Goal: Information Seeking & Learning: Learn about a topic

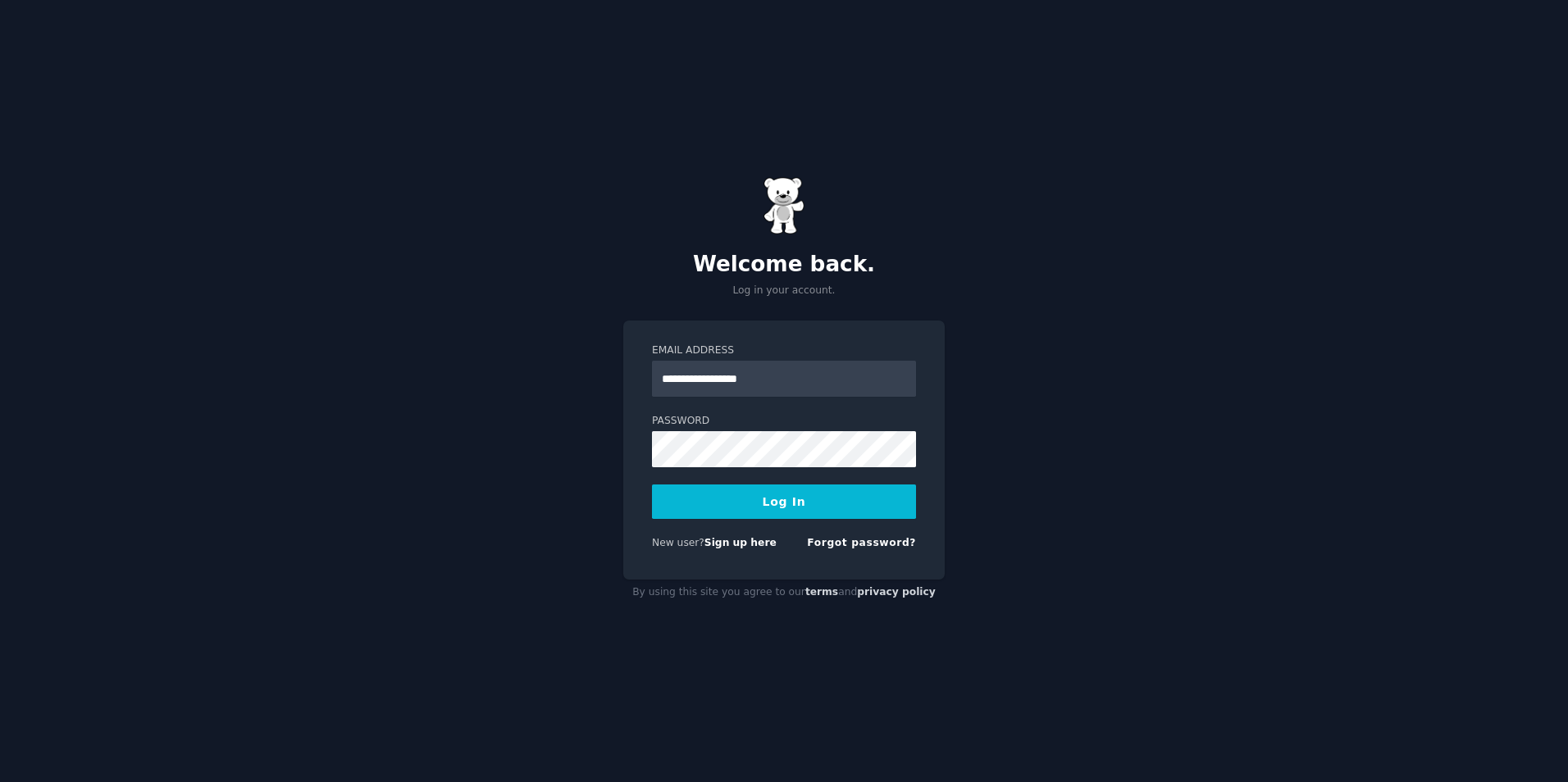
type input "**********"
click at [652, 485] on button "Log In" at bounding box center [784, 502] width 264 height 35
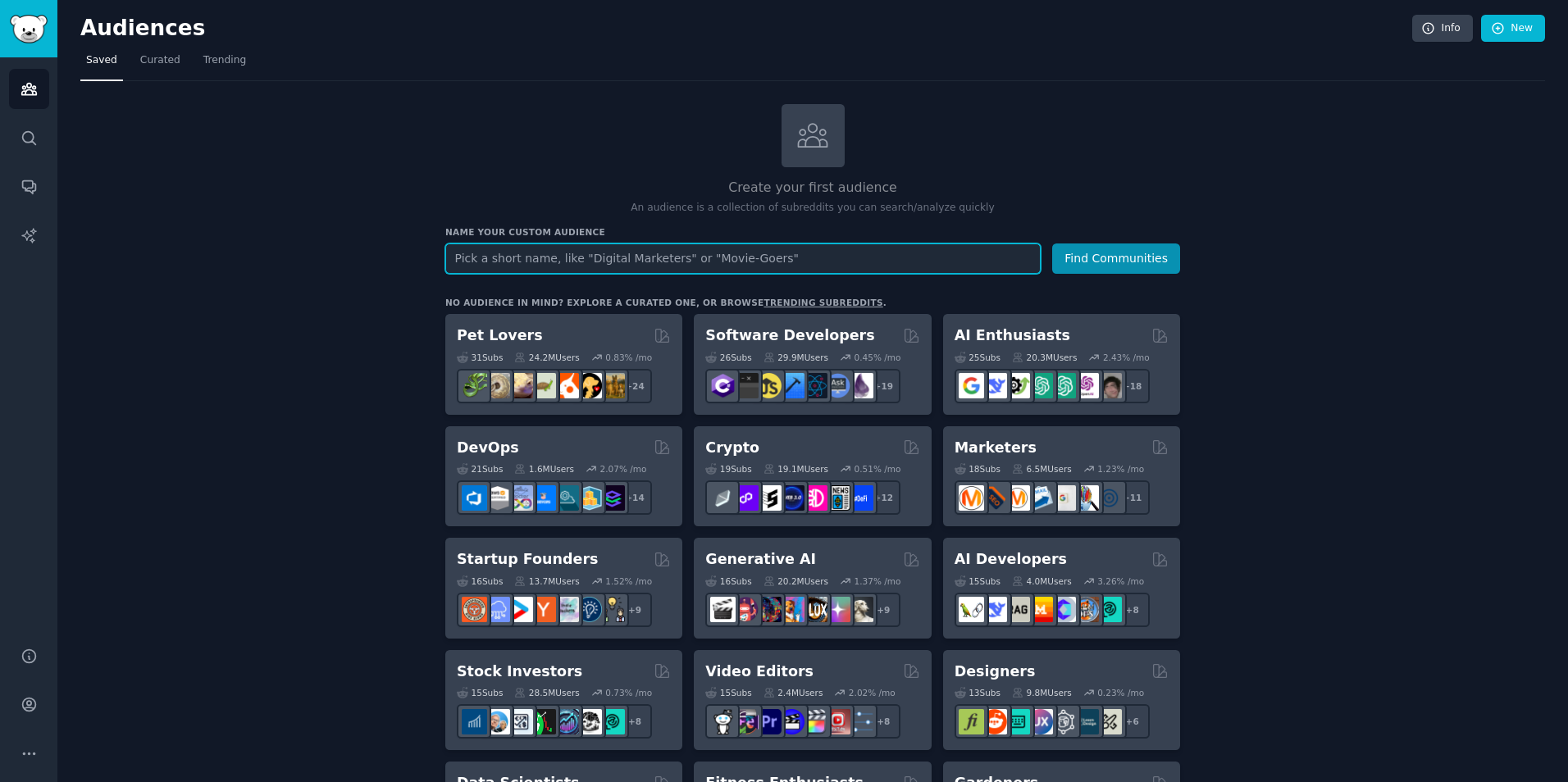
click at [562, 246] on input "text" at bounding box center [742, 258] width 595 height 31
type input "jewellery"
click at [1052, 243] on button "Find Communities" at bounding box center [1116, 258] width 128 height 31
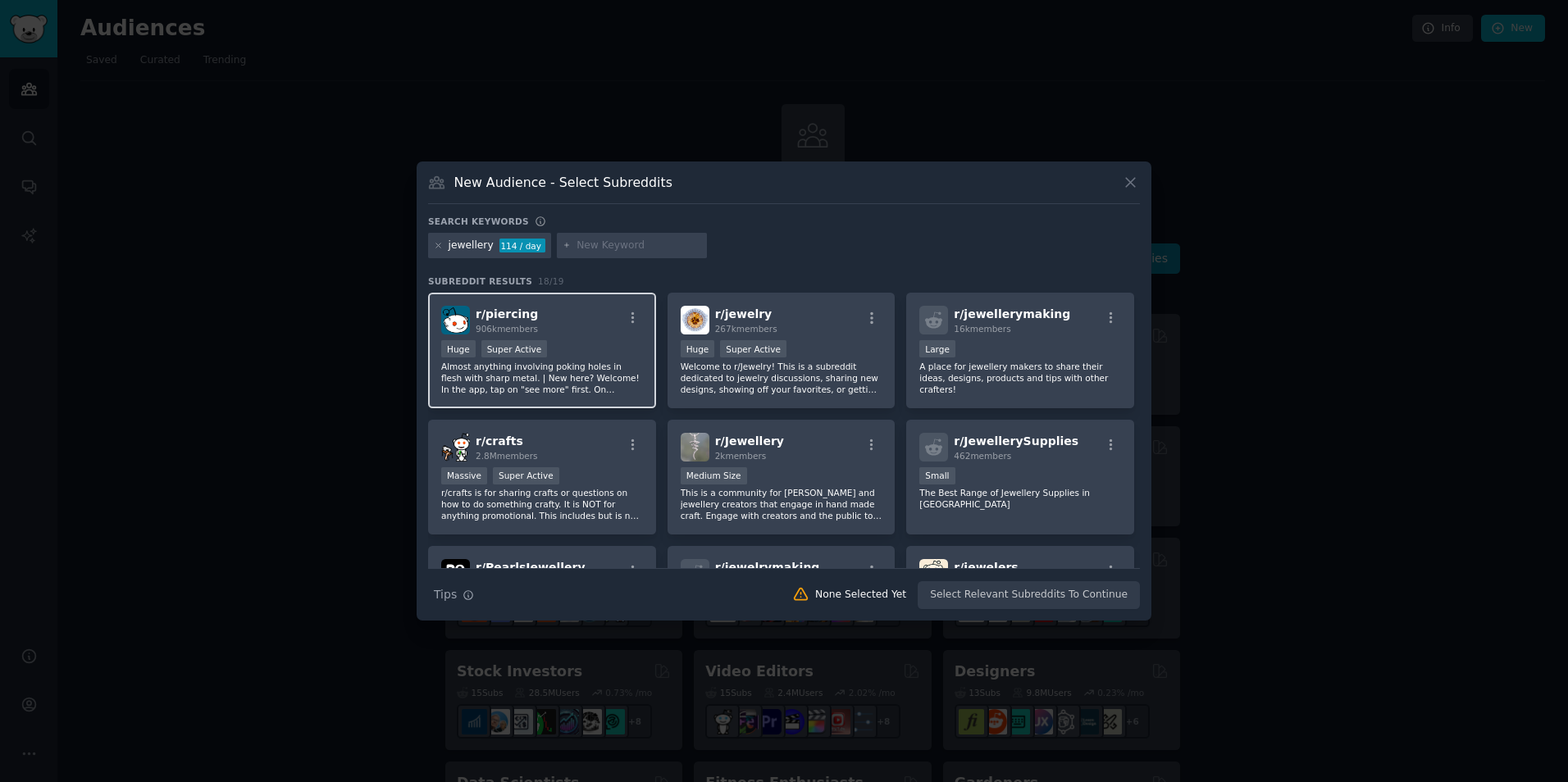
click at [584, 354] on div "Huge Super Active" at bounding box center [542, 351] width 202 height 21
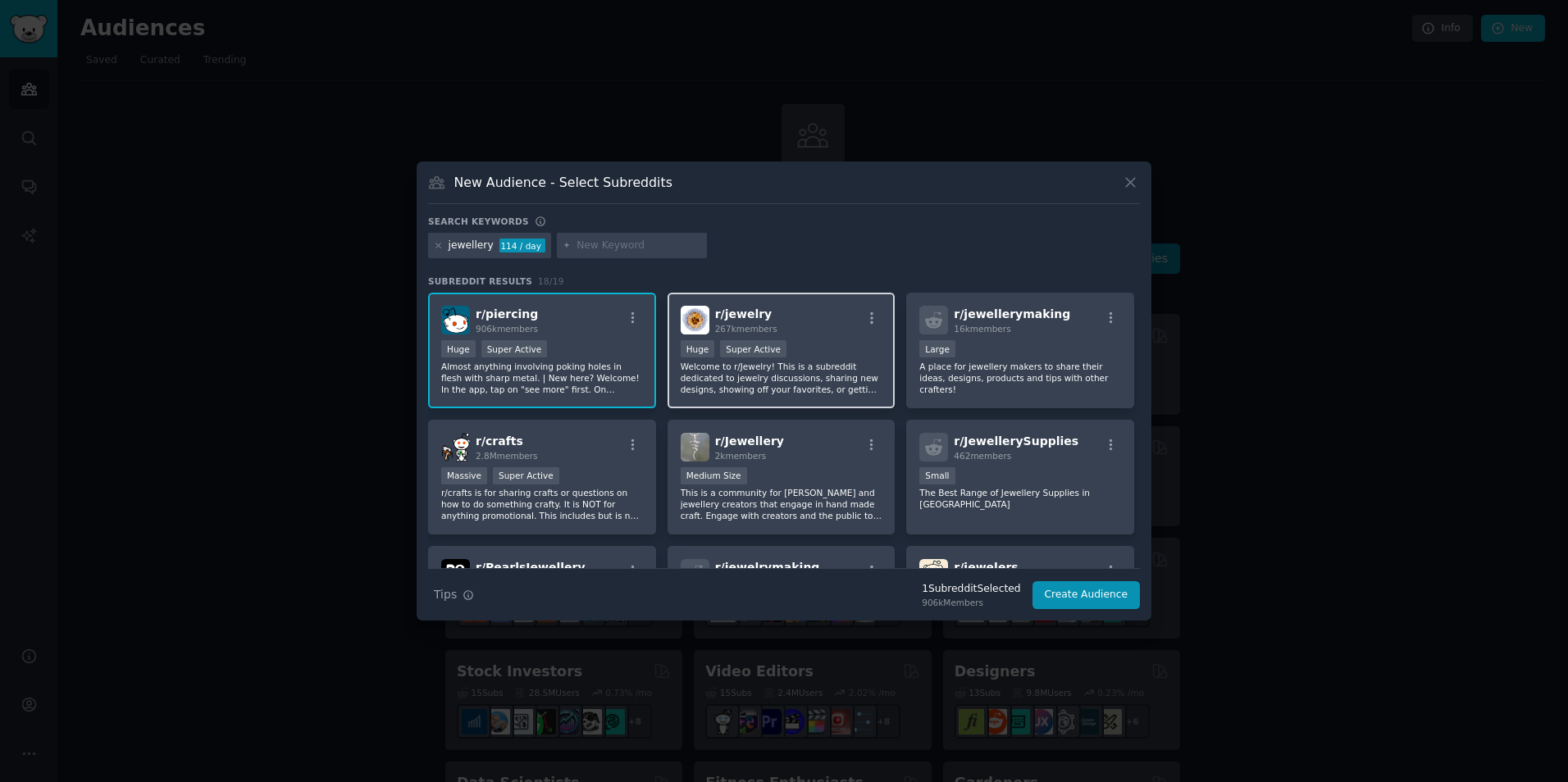
click at [799, 322] on div "r/ jewelry 267k members" at bounding box center [781, 320] width 202 height 29
click at [864, 322] on icon "button" at bounding box center [871, 318] width 15 height 15
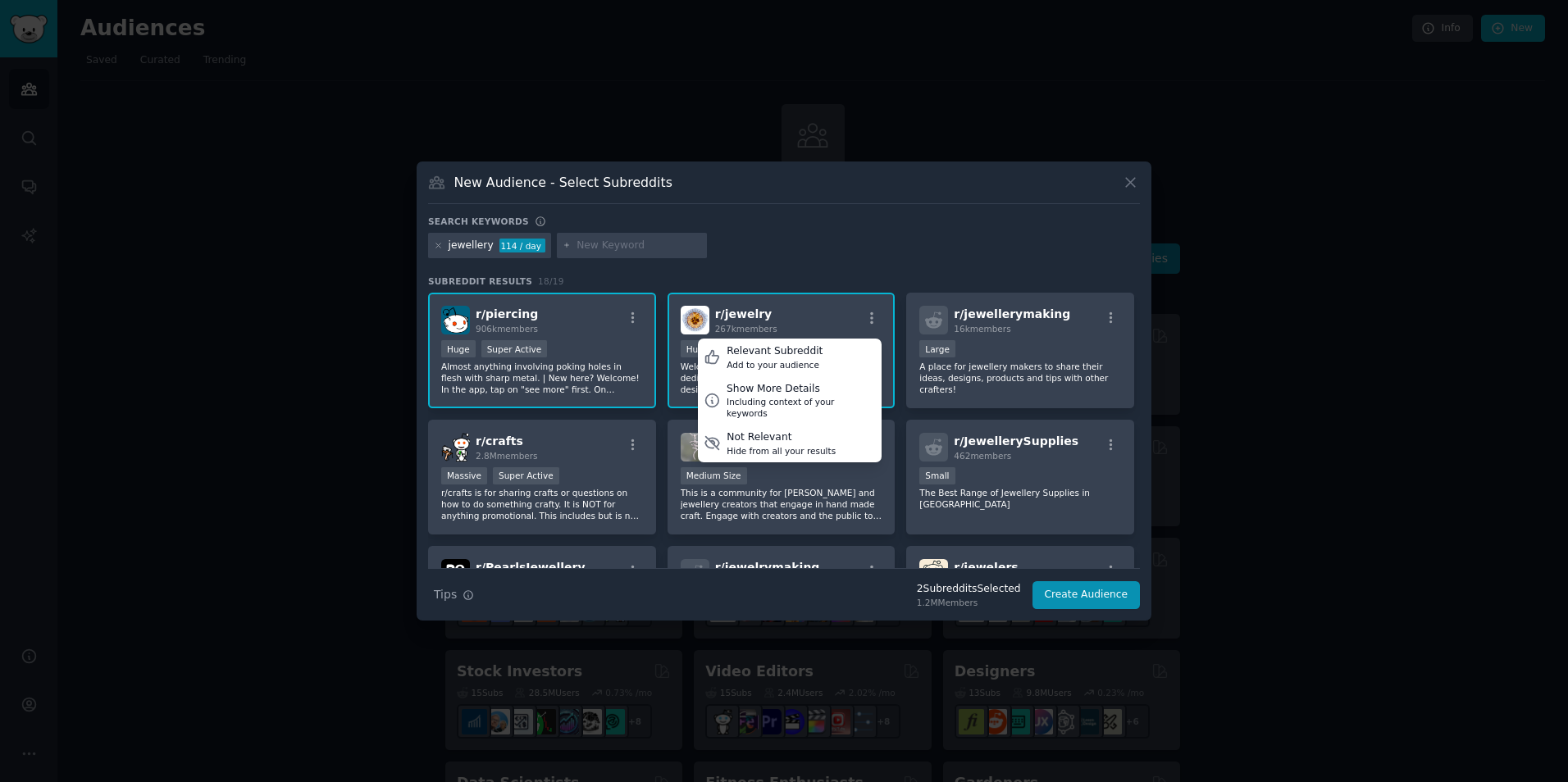
click at [773, 314] on div "r/ jewelry 267k members Relevant Subreddit Add to your audience Show More Detai…" at bounding box center [781, 320] width 202 height 29
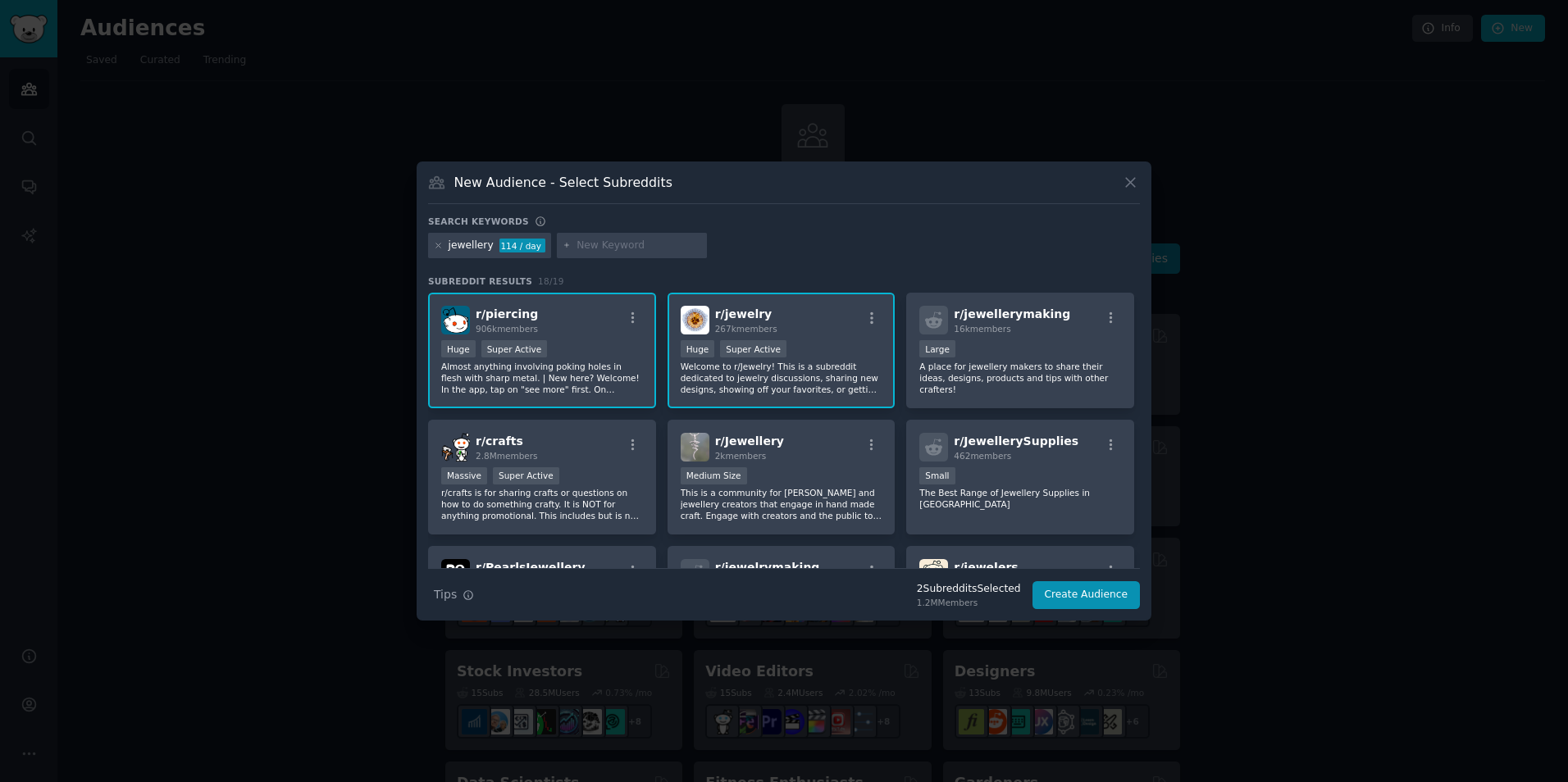
click at [862, 387] on p "Welcome to r/Jewelry! This is a subreddit dedicated to jewelry discussions, sha…" at bounding box center [781, 378] width 202 height 35
click at [812, 349] on div ">= 95th percentile for submissions / day Huge Super Active" at bounding box center [781, 351] width 202 height 21
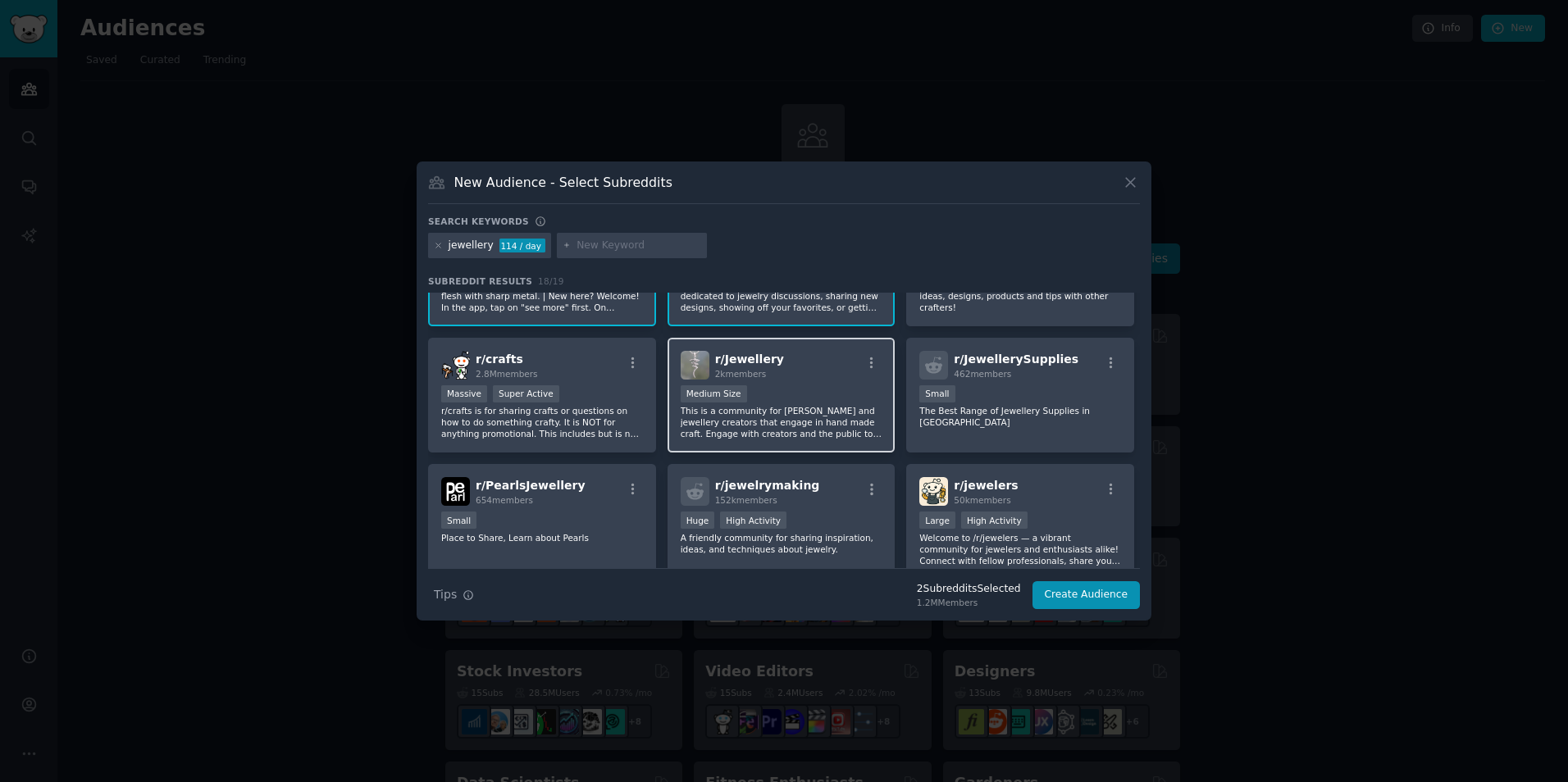
click at [800, 399] on div "Medium Size" at bounding box center [781, 395] width 202 height 21
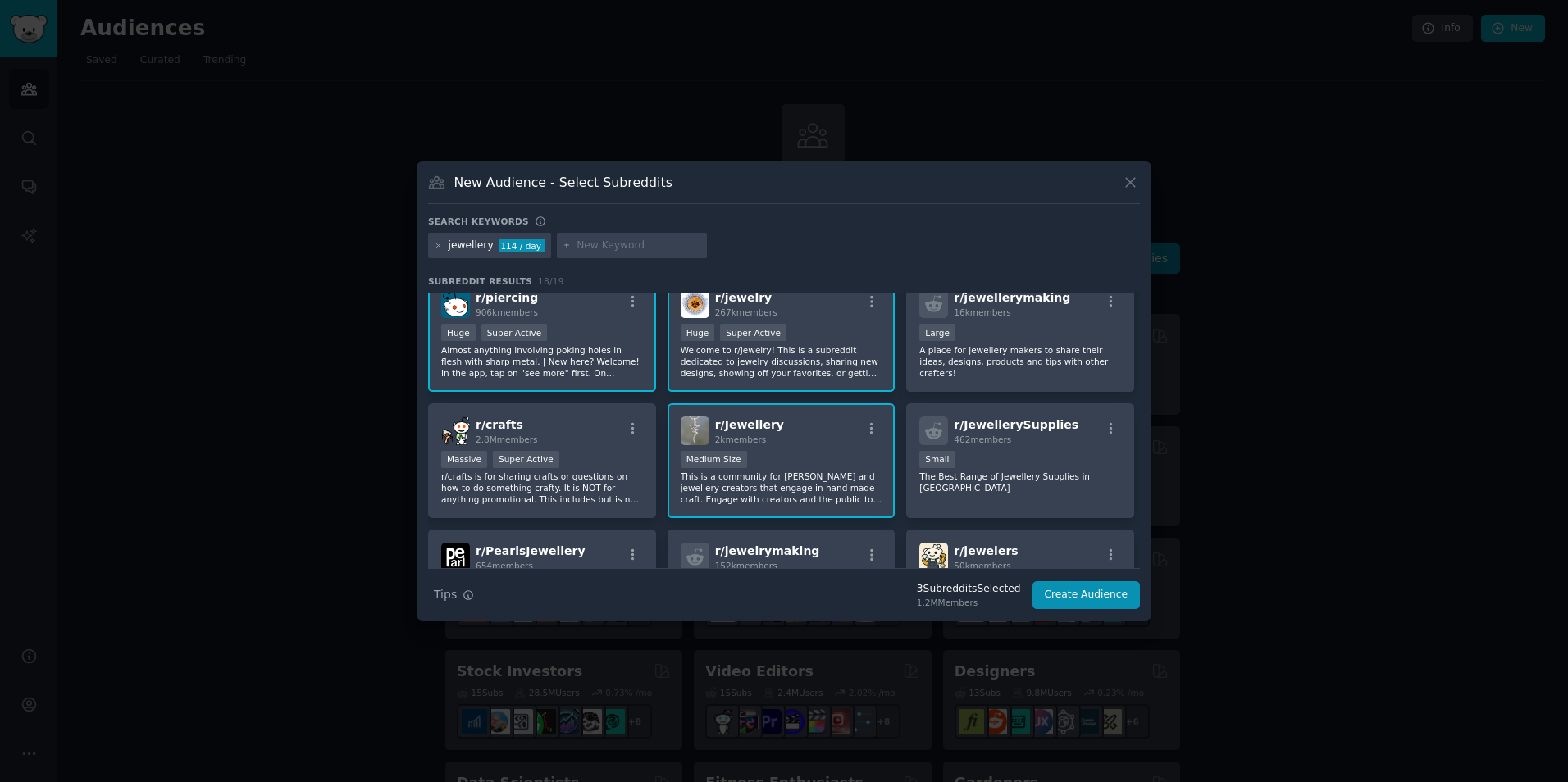
scroll to position [0, 0]
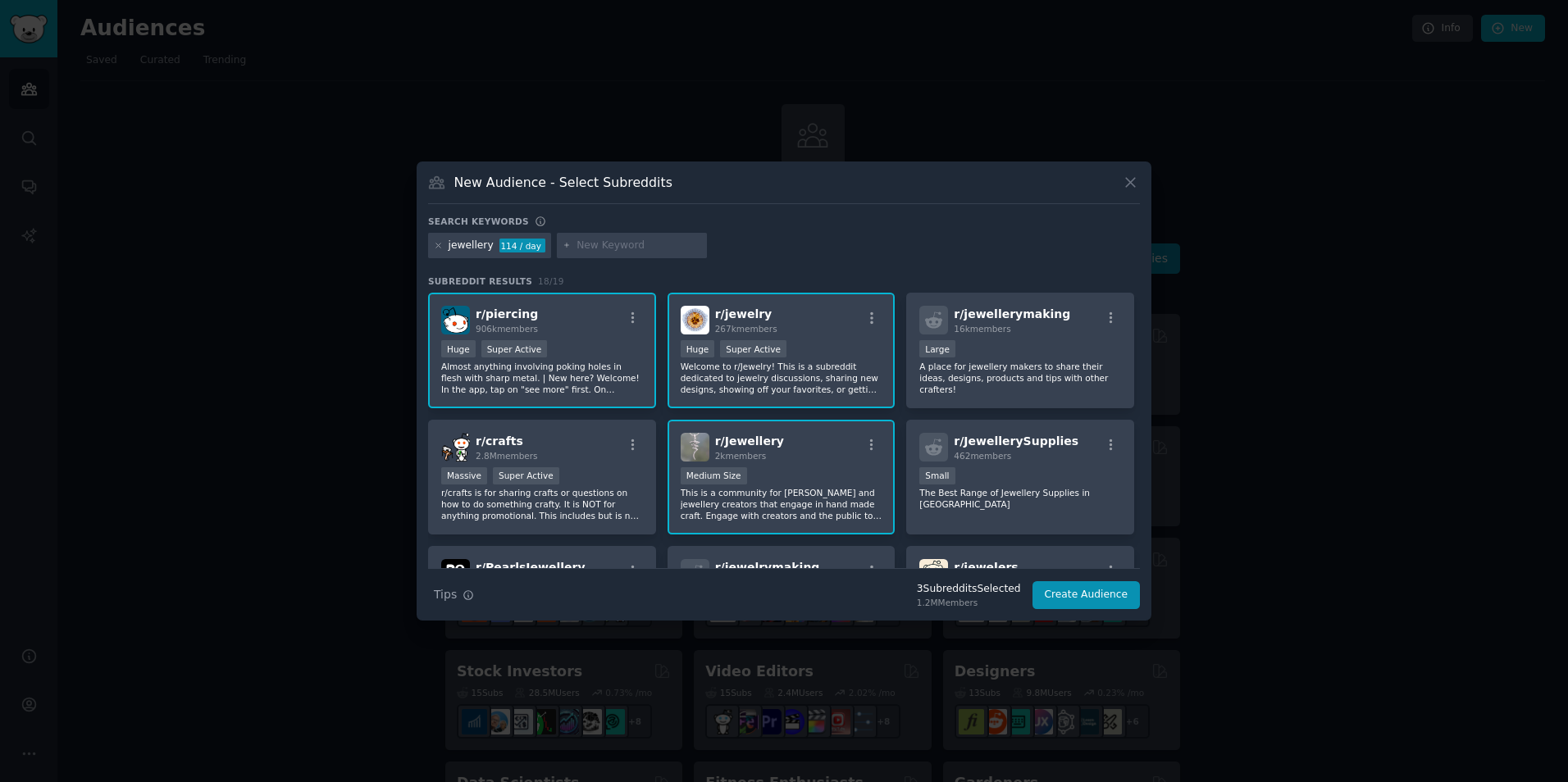
click at [819, 341] on div ">= 95th percentile for submissions / day Huge Super Active" at bounding box center [781, 351] width 202 height 21
click at [1137, 181] on icon at bounding box center [1130, 182] width 17 height 17
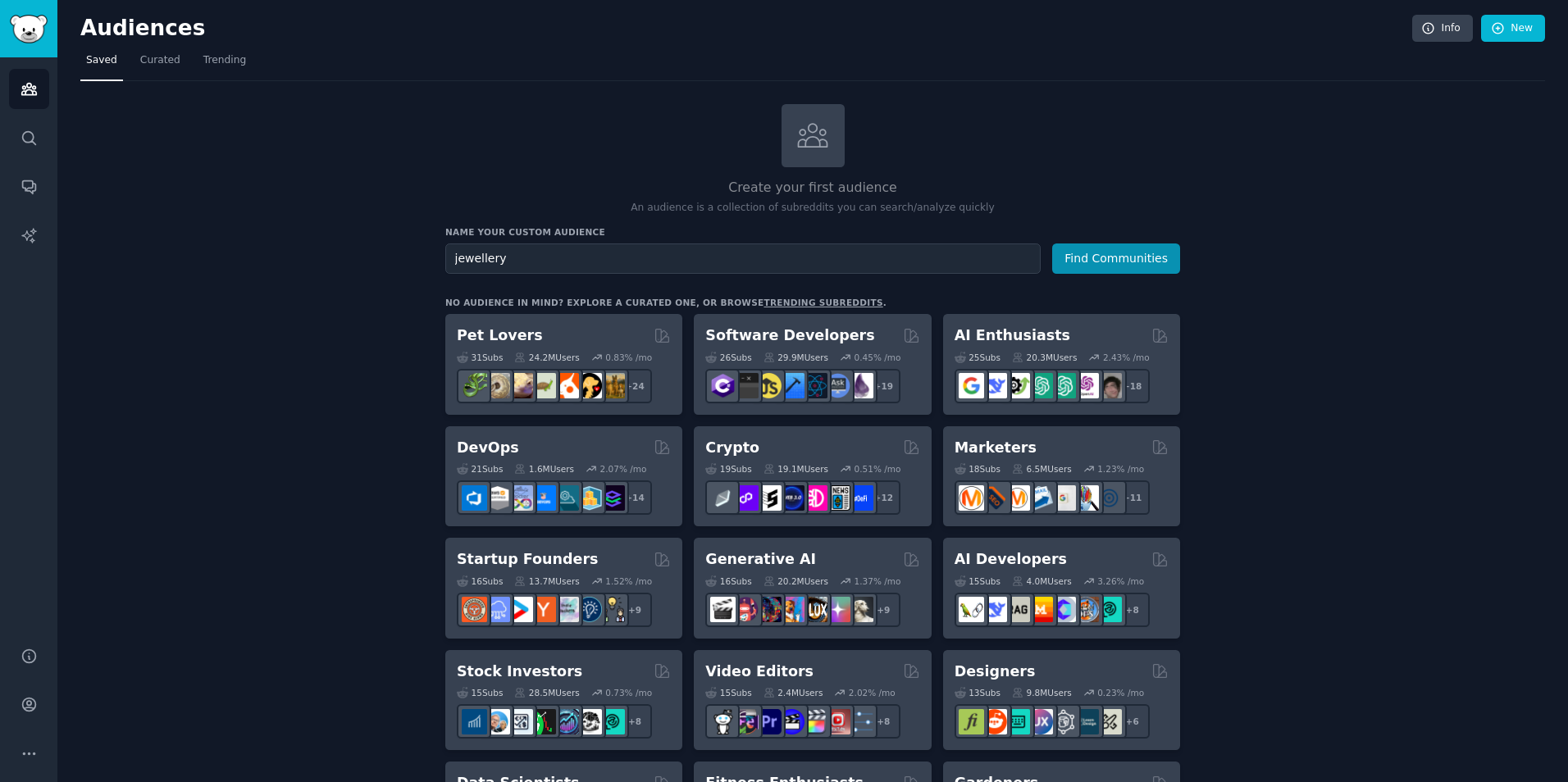
click at [1090, 140] on div "Create your first audience An audience is a collection of subreddits you can se…" at bounding box center [813, 160] width 735 height 111
click at [26, 133] on icon "Sidebar" at bounding box center [29, 137] width 17 height 17
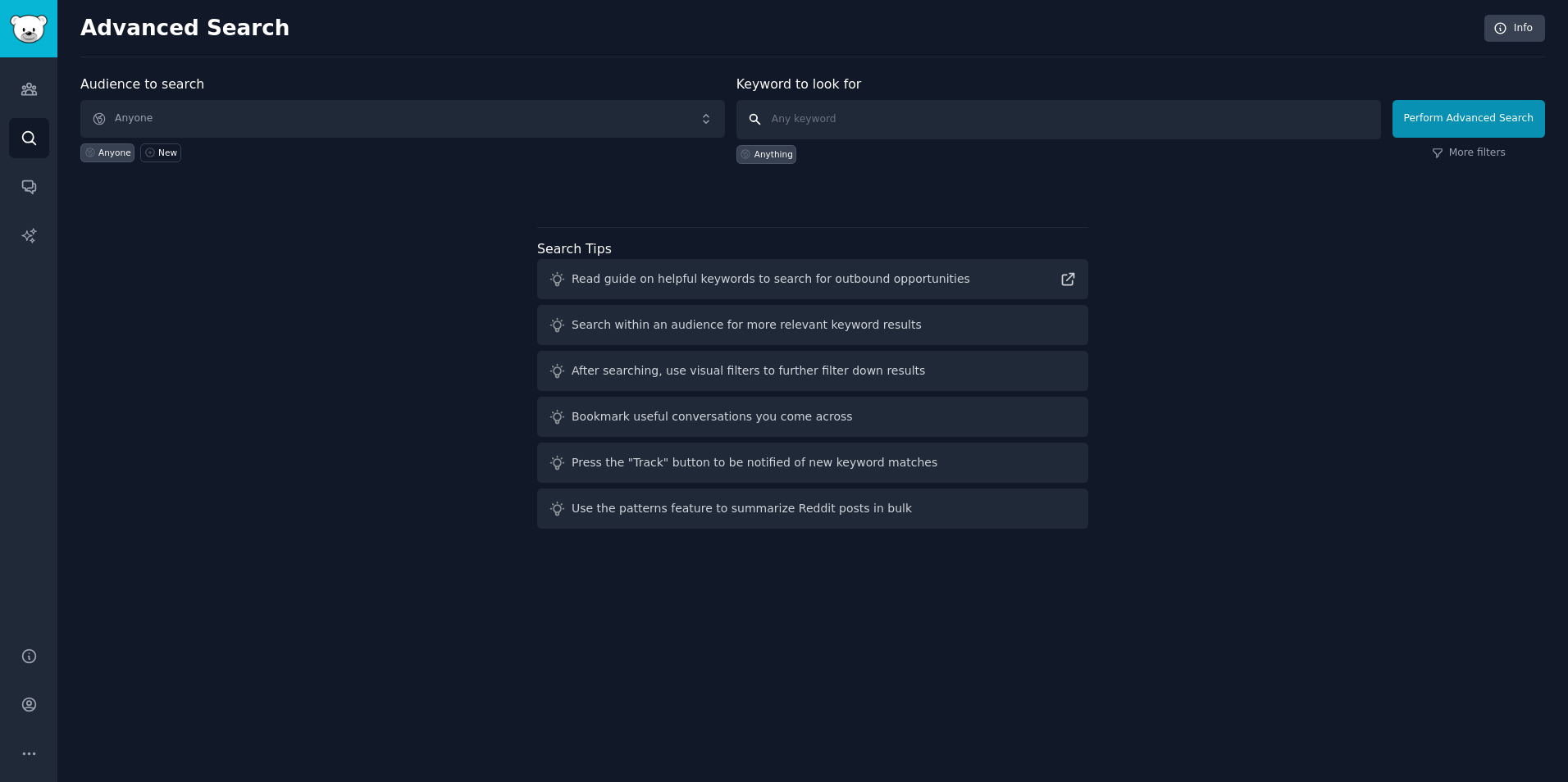
click at [844, 117] on input "text" at bounding box center [1058, 120] width 645 height 40
type input "jewellery"
click button "Perform Advanced Search" at bounding box center [1470, 119] width 153 height 38
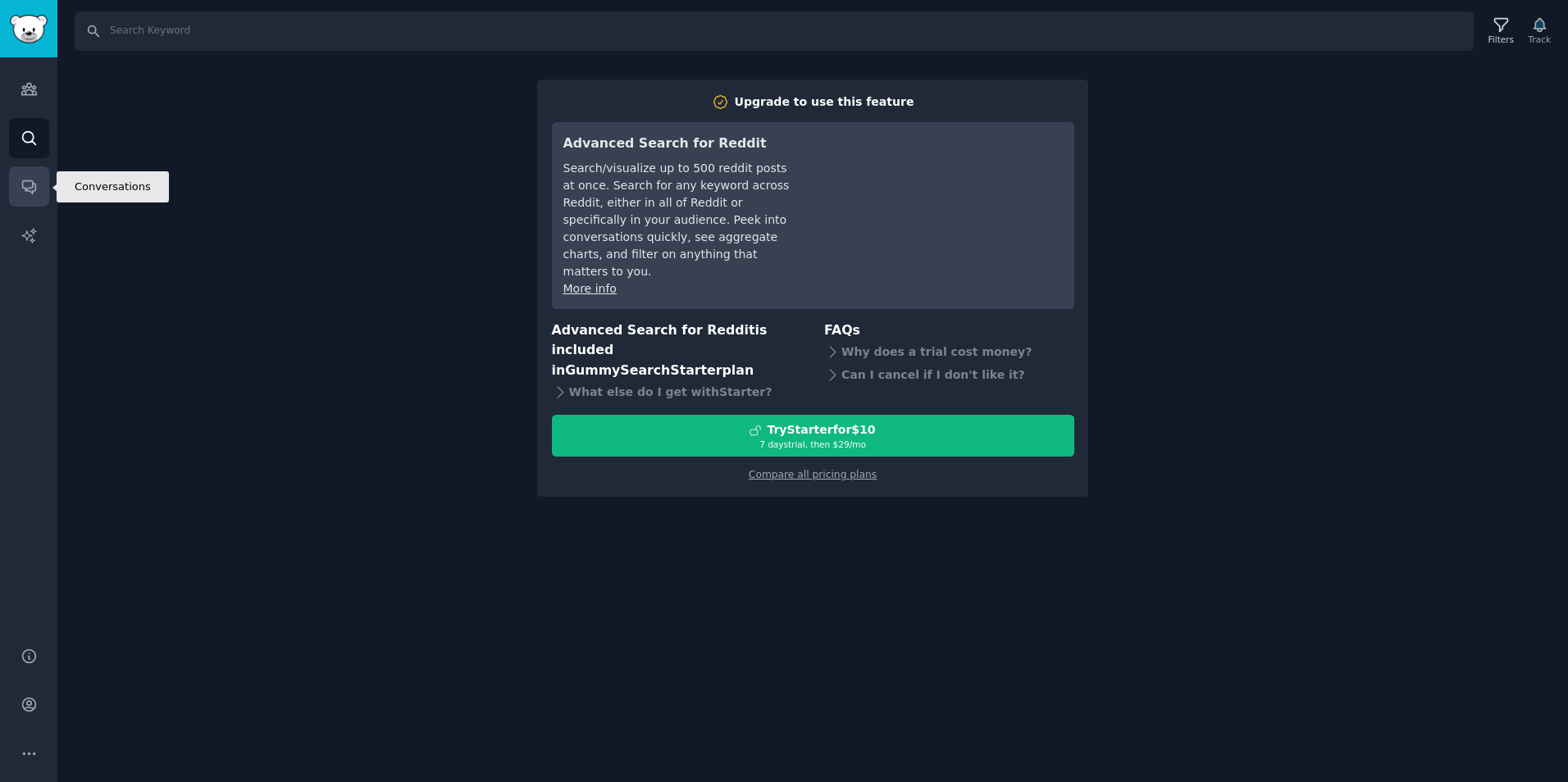
click at [21, 177] on link "Conversations" at bounding box center [29, 187] width 40 height 40
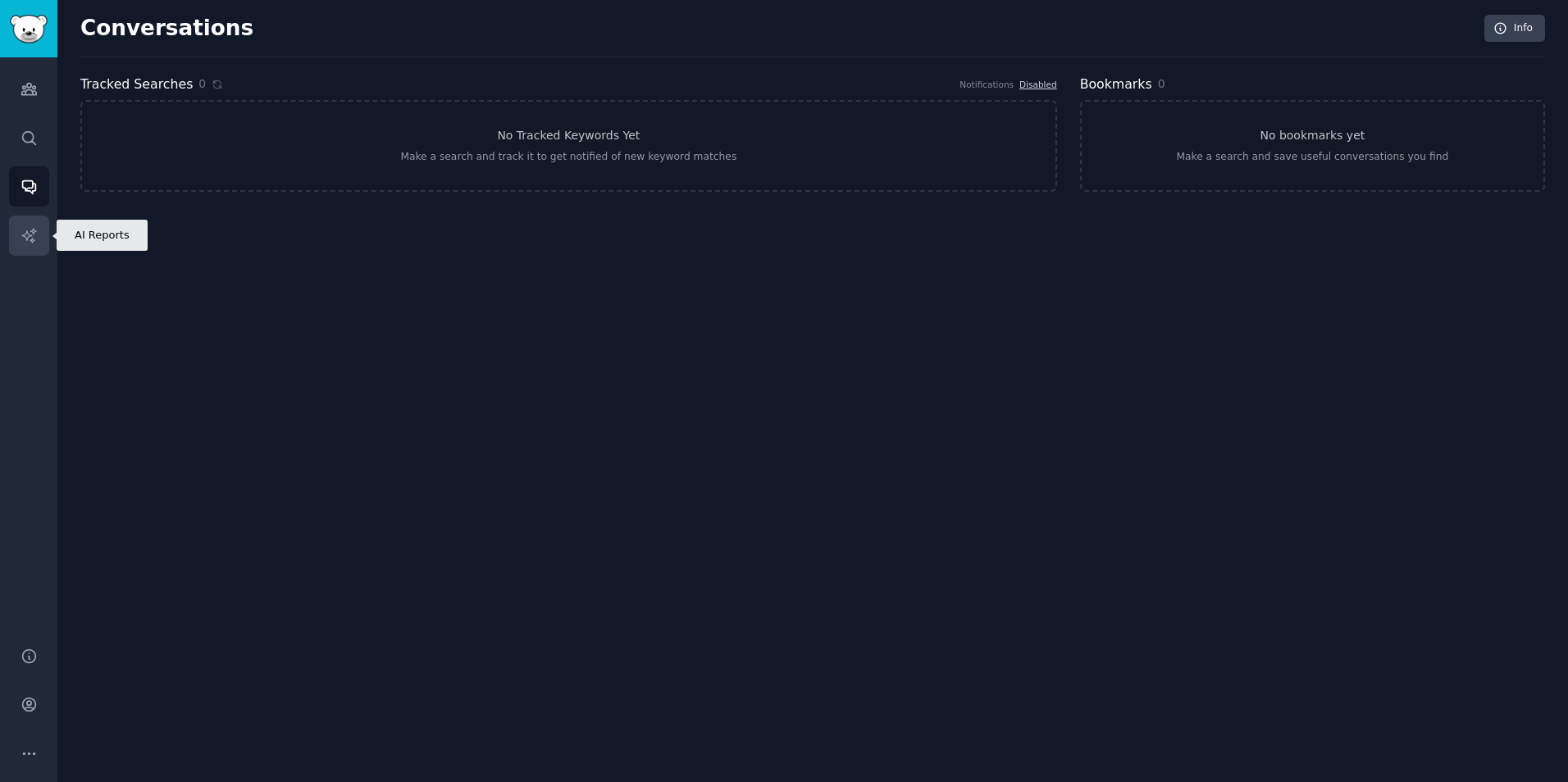
click at [29, 242] on icon "Sidebar" at bounding box center [29, 235] width 17 height 17
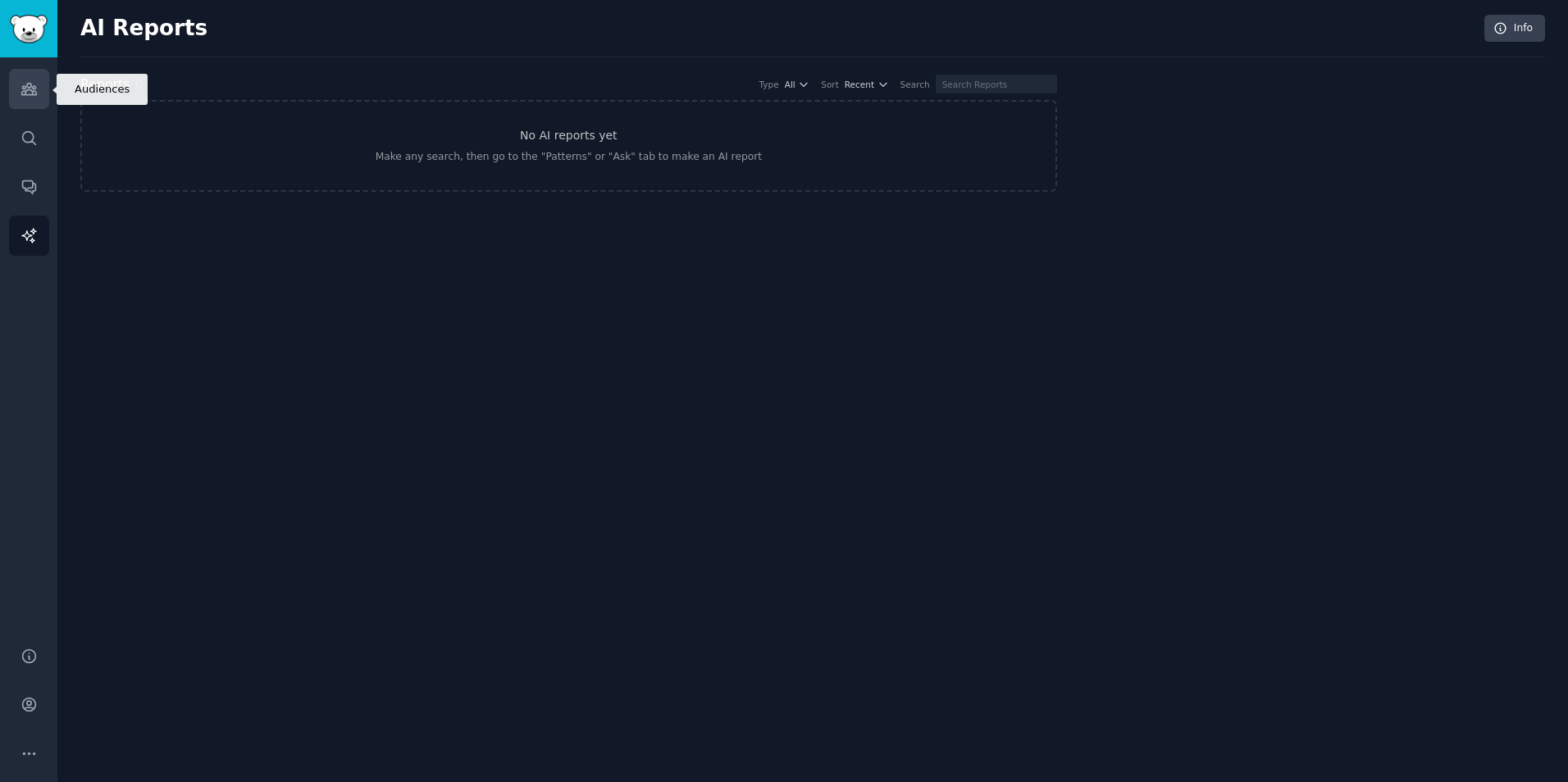
click at [33, 85] on icon "Sidebar" at bounding box center [29, 88] width 17 height 17
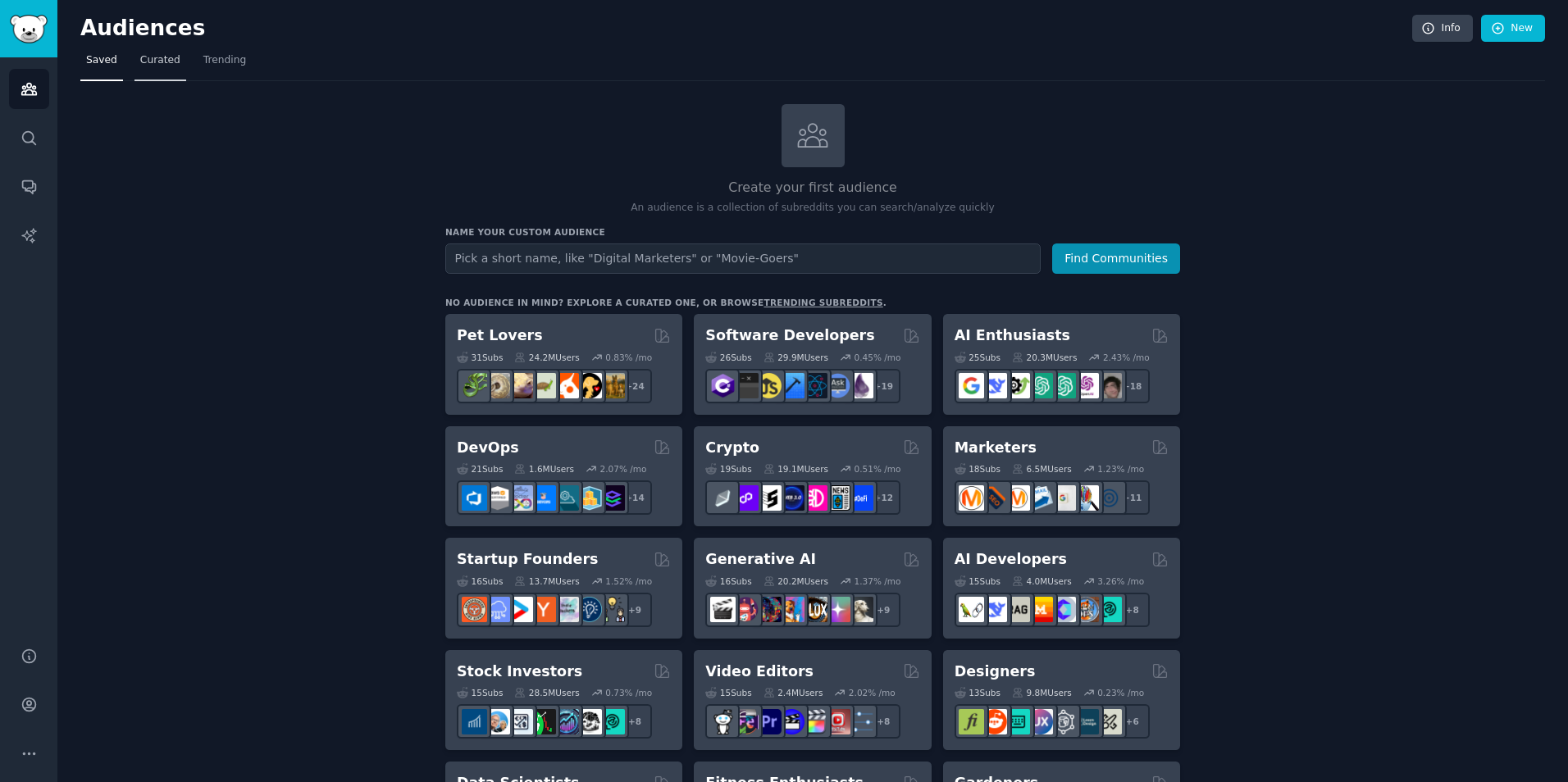
click at [166, 58] on span "Curated" at bounding box center [160, 61] width 40 height 15
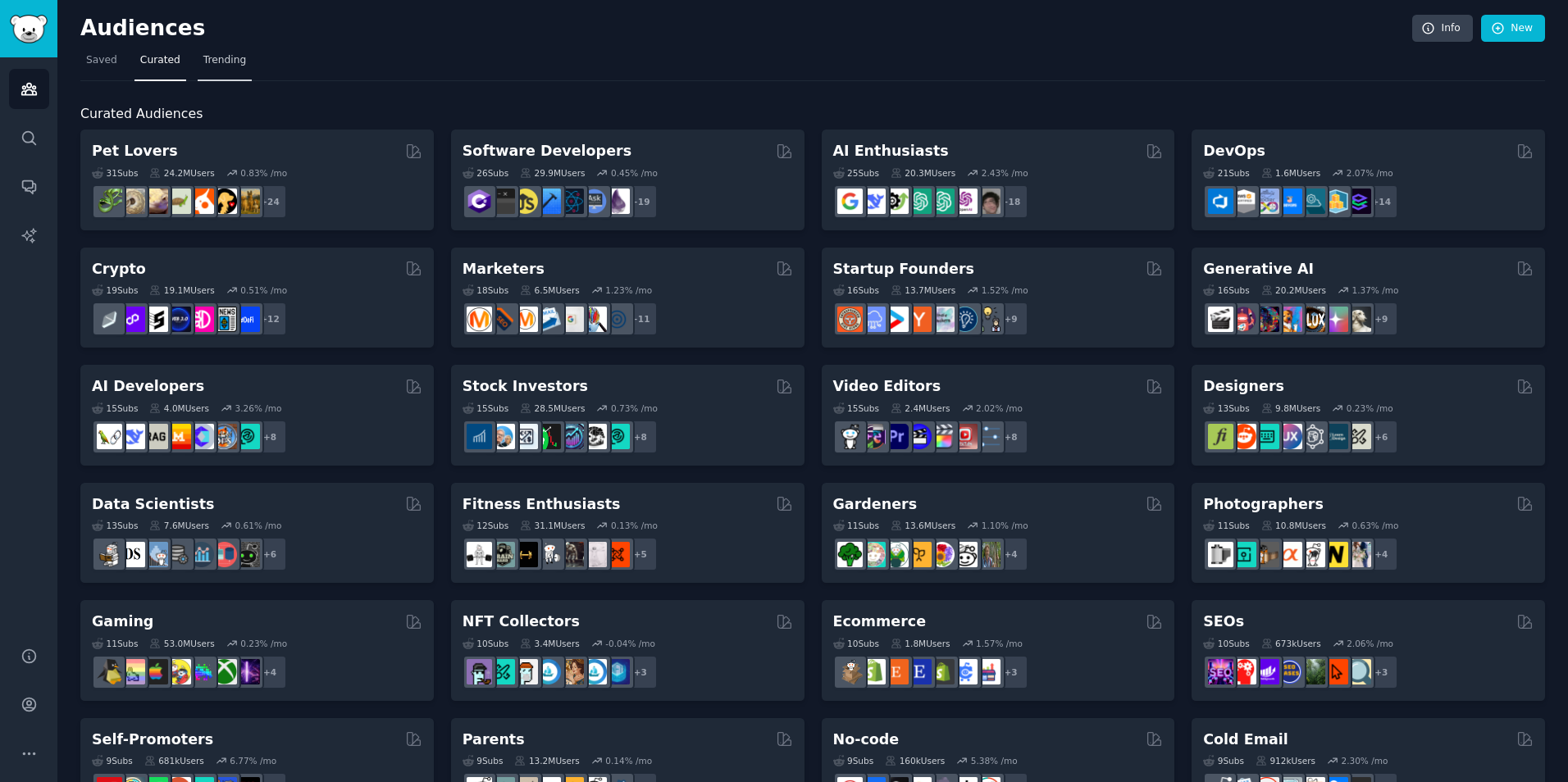
click at [204, 65] on span "Trending" at bounding box center [225, 61] width 43 height 15
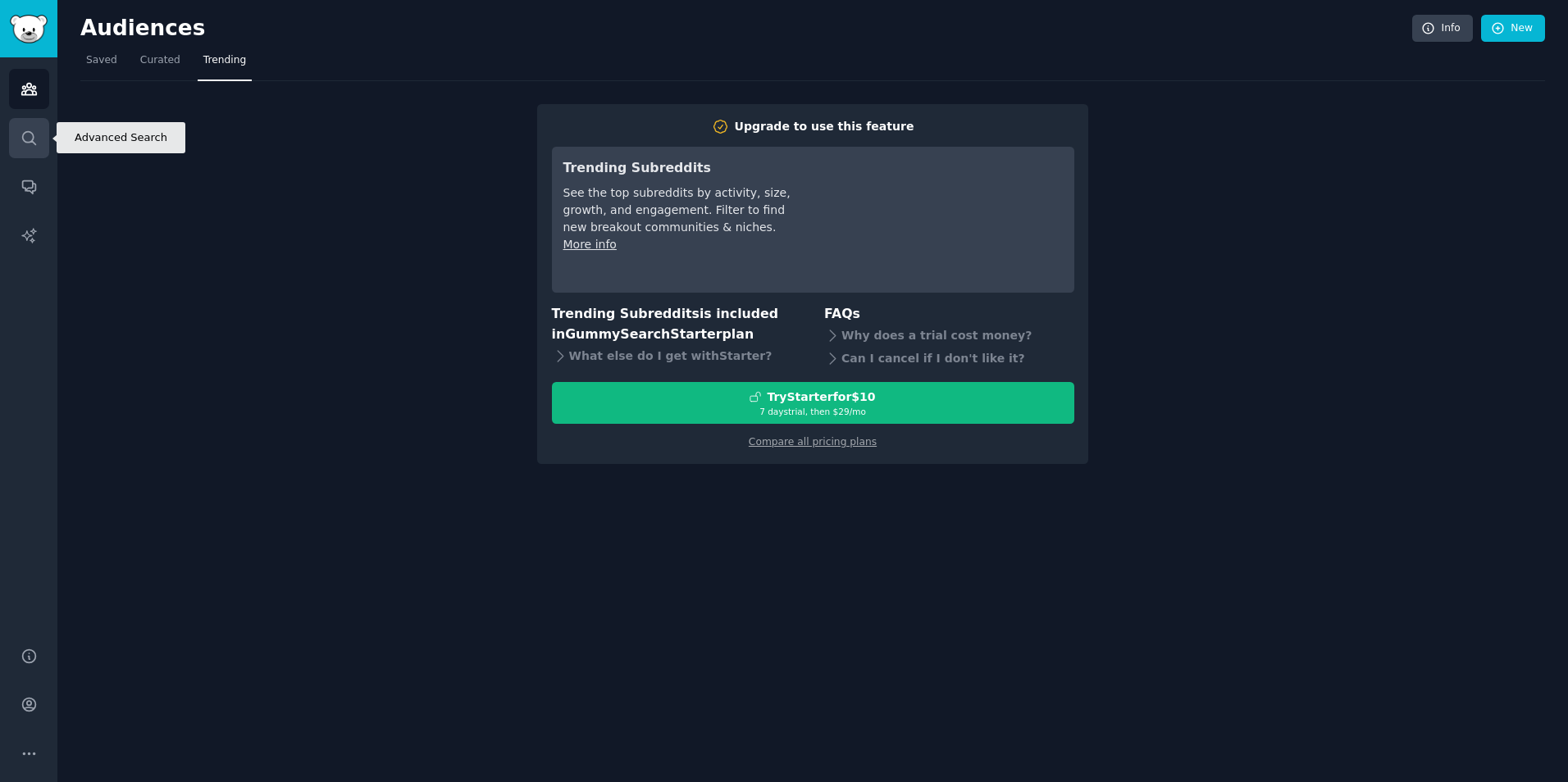
click at [45, 133] on link "Search" at bounding box center [29, 138] width 40 height 40
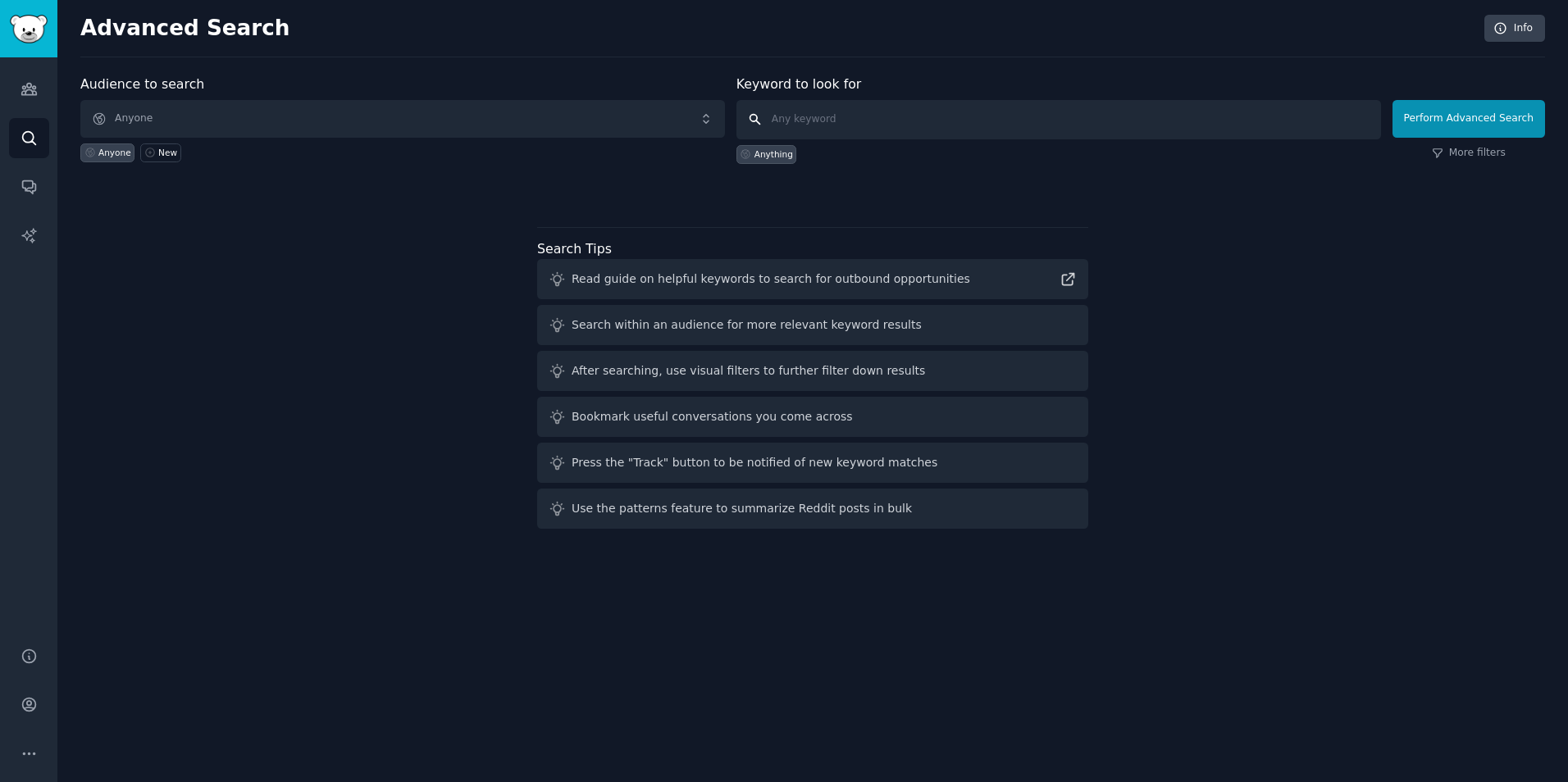
click at [894, 105] on input "text" at bounding box center [1058, 120] width 645 height 40
click at [887, 110] on input "jeweller" at bounding box center [1058, 120] width 645 height 40
type input "jewellery"
click button "Perform Advanced Search" at bounding box center [1470, 119] width 153 height 38
